Goal: Information Seeking & Learning: Learn about a topic

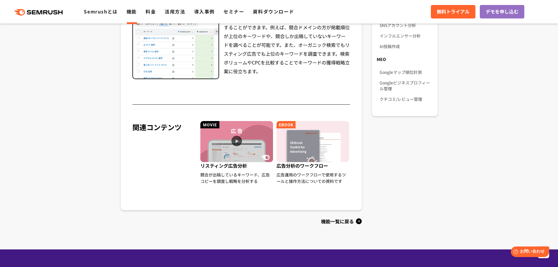
scroll to position [488, 0]
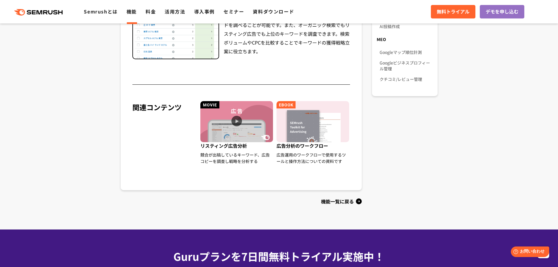
drag, startPoint x: 529, startPoint y: 175, endPoint x: 528, endPoint y: 166, distance: 8.3
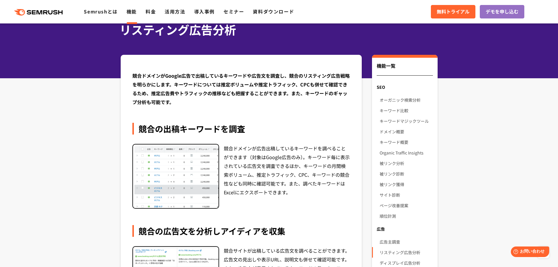
scroll to position [0, 0]
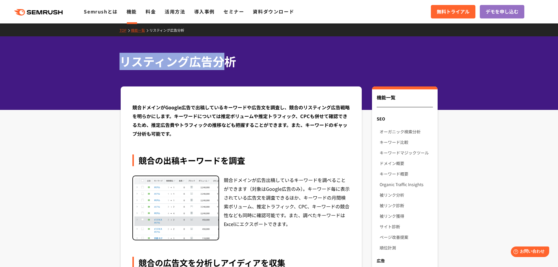
drag, startPoint x: 83, startPoint y: 62, endPoint x: 236, endPoint y: 76, distance: 154.0
click at [236, 76] on div "リスティング広告分析" at bounding box center [279, 73] width 558 height 74
click at [242, 76] on div "リスティング広告分析" at bounding box center [279, 73] width 558 height 74
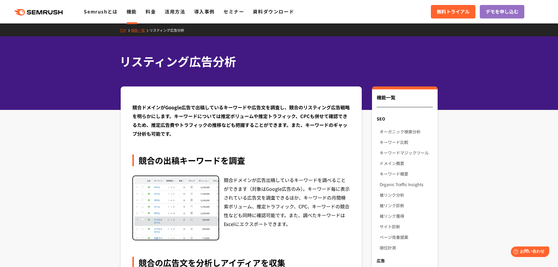
click at [156, 105] on div "競合ドメインがGoogle広告で出稿しているキーワードや広告文を調査し、競合のリスティング広告戦略を明らかにします。キーワードについては推定ボリュームや推定ト…" at bounding box center [241, 120] width 218 height 35
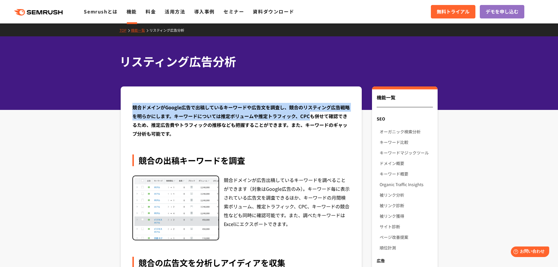
drag, startPoint x: 122, startPoint y: 110, endPoint x: 341, endPoint y: 116, distance: 219.0
click at [342, 117] on div "競合ドメインがGoogle広告で出稿しているキーワードや広告文を調査し、競合のリスティング広告戦略を明らかにします。キーワードについては推定ボリュームや推定ト…" at bounding box center [241, 120] width 218 height 35
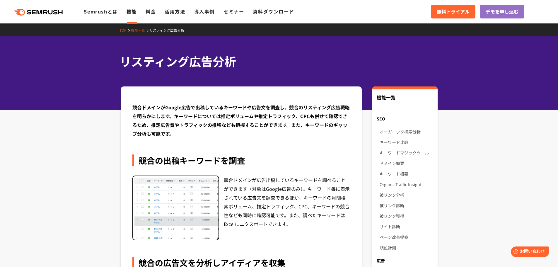
drag, startPoint x: 284, startPoint y: 142, endPoint x: 212, endPoint y: 133, distance: 72.6
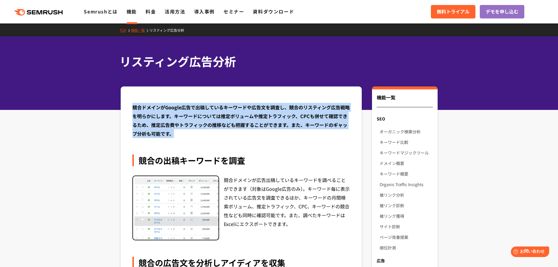
drag, startPoint x: 172, startPoint y: 130, endPoint x: 113, endPoint y: 91, distance: 70.2
click at [146, 108] on div "競合ドメインがGoogle広告で出稿しているキーワードや広告文を調査し、競合のリスティング広告戦略を明らかにします。キーワードについては推定ボリュームや推定ト…" at bounding box center [241, 120] width 218 height 35
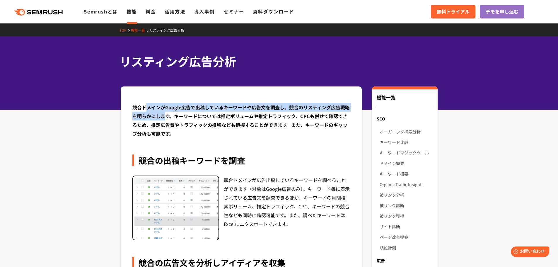
drag, startPoint x: 145, startPoint y: 105, endPoint x: 183, endPoint y: 128, distance: 44.2
click at [176, 125] on div "競合ドメインがGoogle広告で出稿しているキーワードや広告文を調査し、競合のリスティング広告戦略を明らかにします。キーワードについては推定ボリュームや推定ト…" at bounding box center [241, 120] width 218 height 35
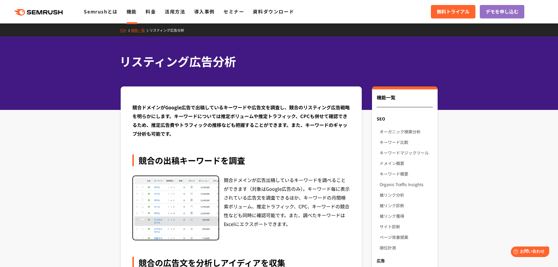
drag, startPoint x: 206, startPoint y: 139, endPoint x: 200, endPoint y: 140, distance: 6.2
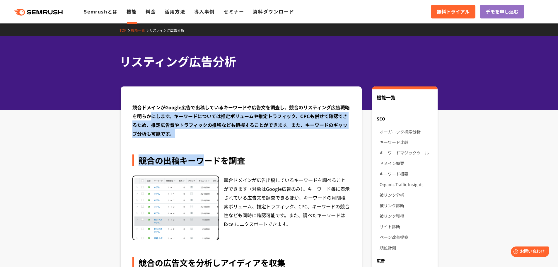
drag, startPoint x: 200, startPoint y: 140, endPoint x: 132, endPoint y: 102, distance: 77.9
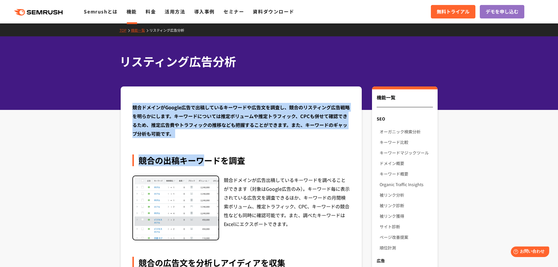
drag, startPoint x: 132, startPoint y: 102, endPoint x: 179, endPoint y: 139, distance: 60.1
click at [135, 111] on div "競合ドメインがGoogle広告で出稿しているキーワードや広告文を調査し、競合のリスティング広告戦略を明らかにします。キーワードについては推定ボリュームや推定ト…" at bounding box center [241, 120] width 218 height 35
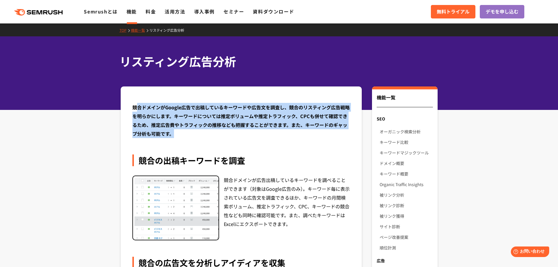
drag, startPoint x: 135, startPoint y: 106, endPoint x: 177, endPoint y: 135, distance: 50.9
click at [177, 136] on div "競合ドメインがGoogle広告で出稿しているキーワードや広告文を調査し、競合のリスティング広告戦略を明らかにします。キーワードについては推定ボリュームや推定ト…" at bounding box center [241, 120] width 218 height 35
click at [177, 135] on div "競合ドメインがGoogle広告で出稿しているキーワードや広告文を調査し、競合のリスティング広告戦略を明らかにします。キーワードについては推定ボリュームや推定ト…" at bounding box center [241, 120] width 218 height 35
drag, startPoint x: 173, startPoint y: 133, endPoint x: 129, endPoint y: 108, distance: 51.0
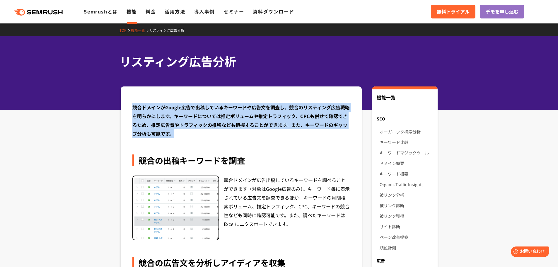
click at [159, 122] on div "競合ドメインがGoogle広告で出稿しているキーワードや広告文を調査し、競合のリスティング広告戦略を明らかにします。キーワードについては推定ボリュームや推定ト…" at bounding box center [241, 120] width 218 height 35
click at [188, 138] on div "競合ドメインがGoogle広告で出稿しているキーワードや広告文を調査し、競合のリスティング広告戦略を明らかにします。キーワードについては推定ボリュームや推定ト…" at bounding box center [241, 120] width 218 height 35
drag, startPoint x: 181, startPoint y: 135, endPoint x: 127, endPoint y: 98, distance: 65.4
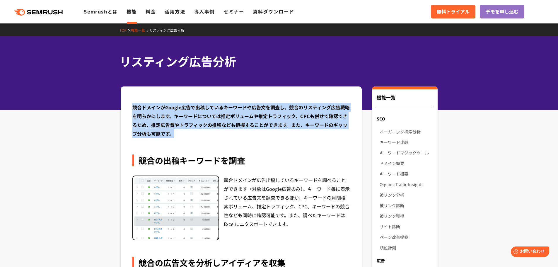
click at [133, 110] on div "競合ドメインがGoogle広告で出稿しているキーワードや広告文を調査し、競合のリスティング広告戦略を明らかにします。キーワードについては推定ボリュームや推定ト…" at bounding box center [241, 120] width 218 height 35
